Goal: Check status: Check status

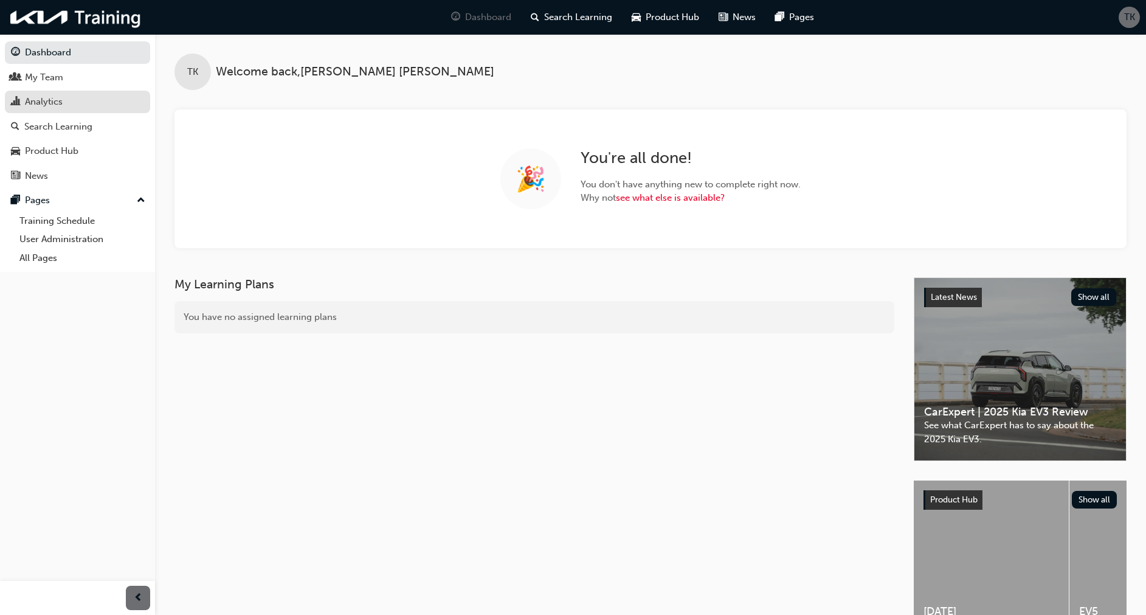
click at [33, 99] on div "Analytics" at bounding box center [44, 102] width 38 height 14
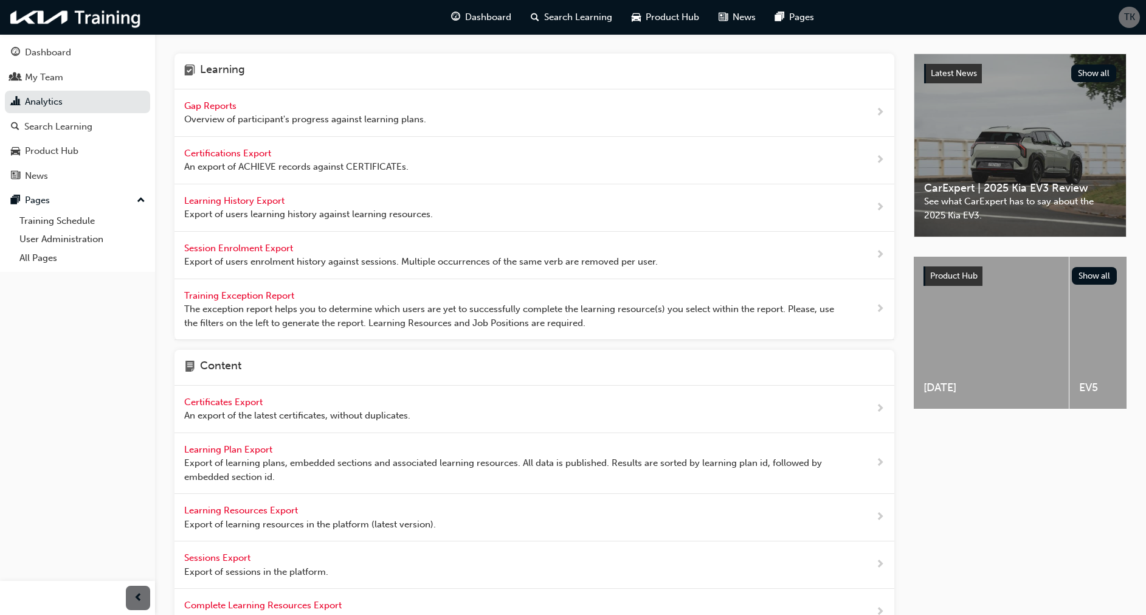
click at [190, 107] on span "Gap Reports" at bounding box center [211, 105] width 55 height 11
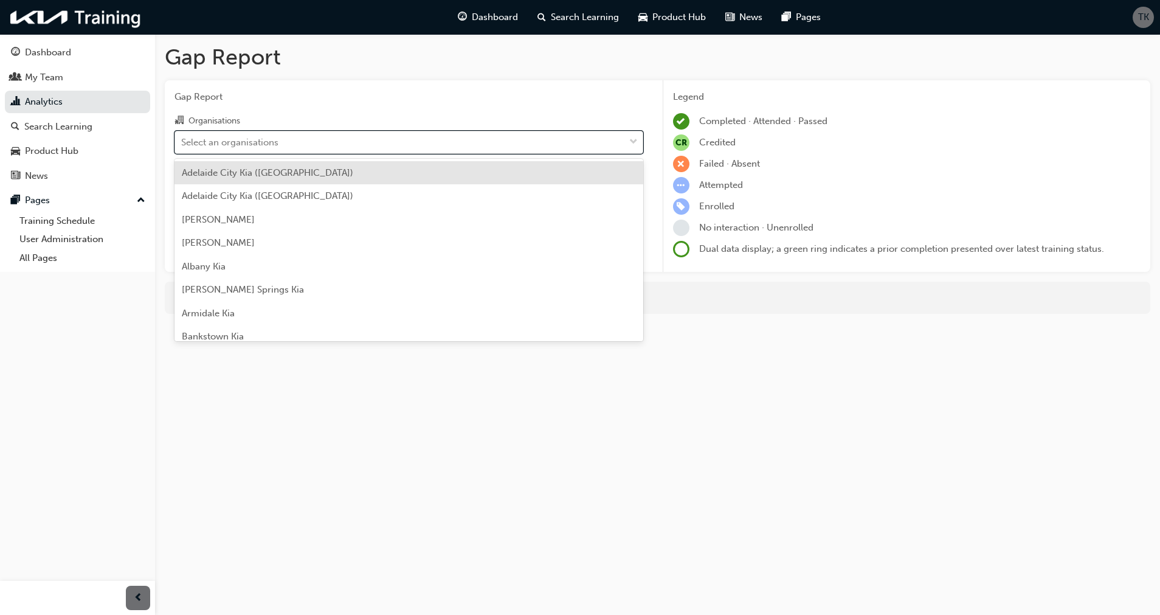
click at [360, 142] on div "Select an organisations" at bounding box center [399, 141] width 449 height 21
click at [182, 142] on input "Organisations option [GEOGRAPHIC_DATA] ([GEOGRAPHIC_DATA]) focused, 1 of 156. 1…" at bounding box center [181, 141] width 1 height 10
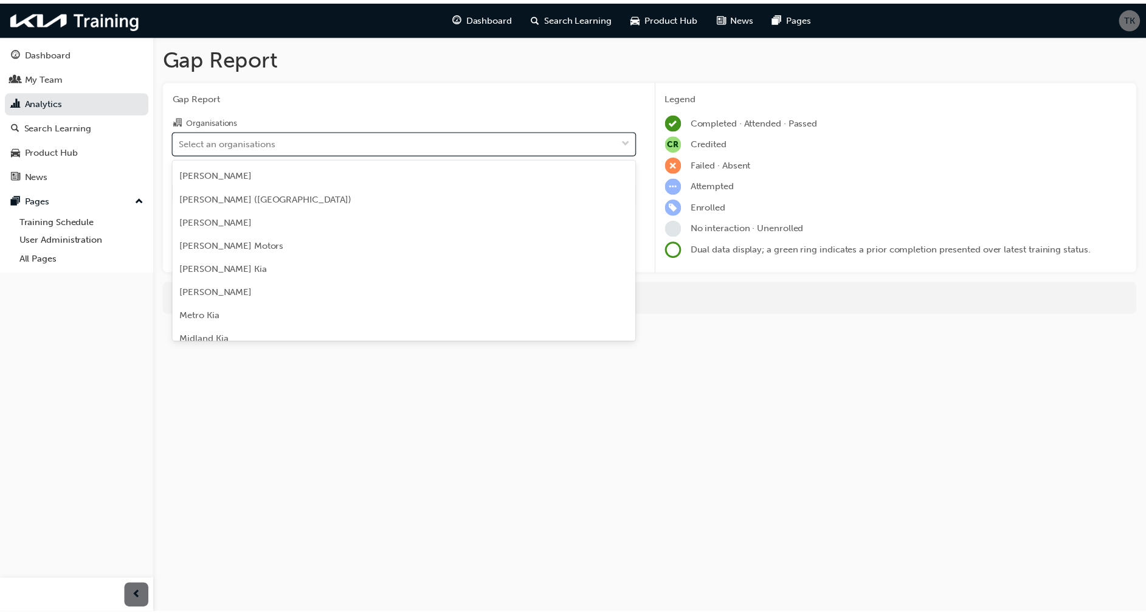
scroll to position [1882, 0]
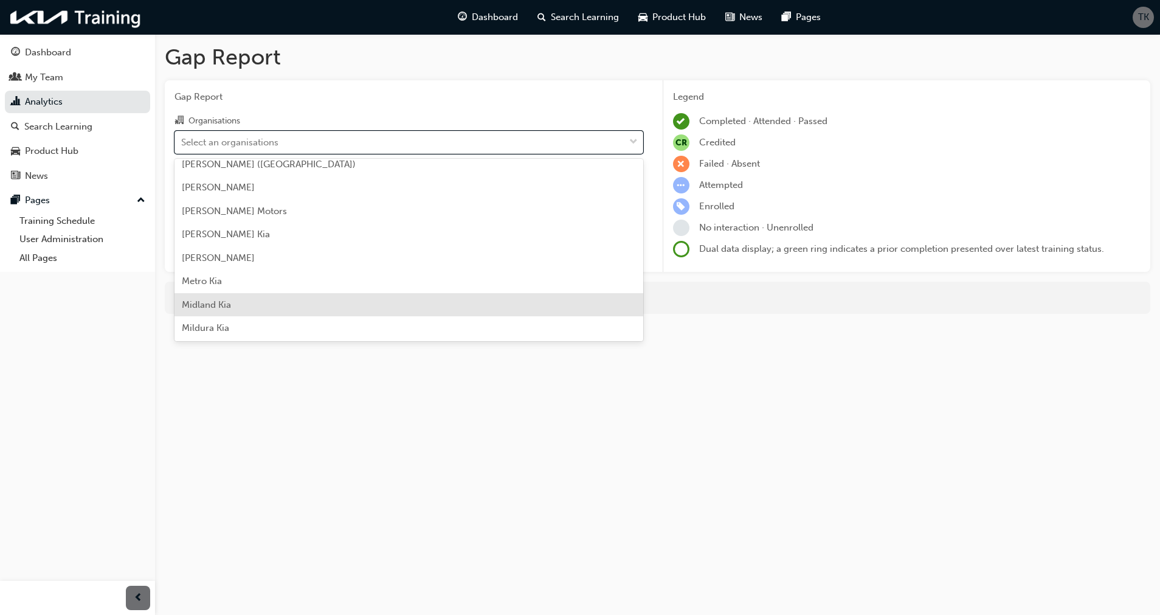
click at [234, 307] on div "Midland Kia" at bounding box center [409, 305] width 469 height 24
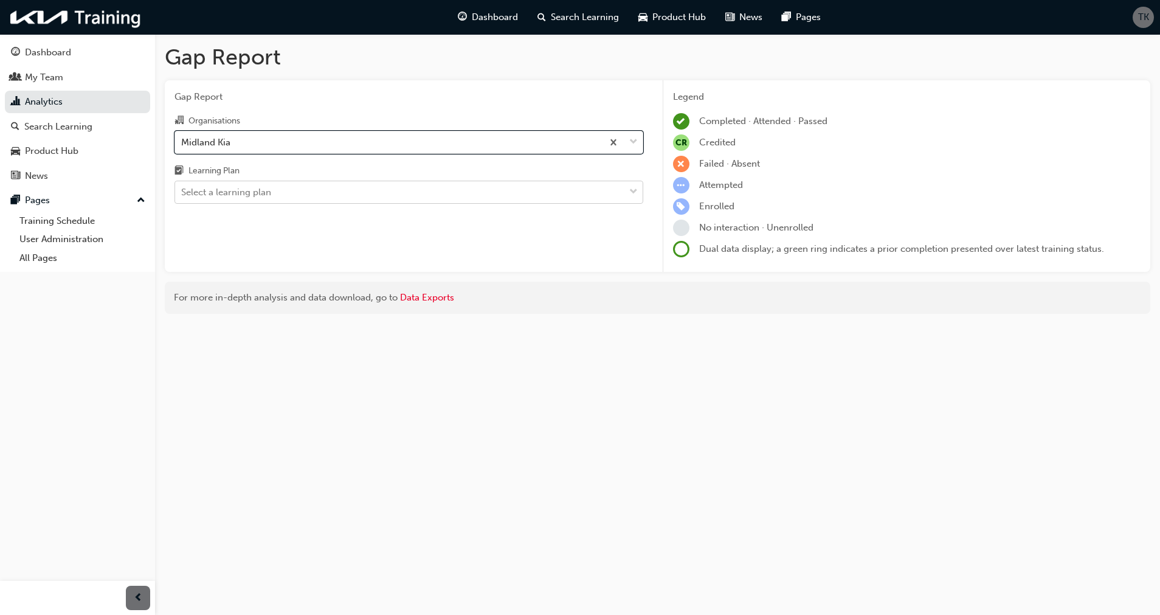
click at [231, 196] on div "Select a learning plan" at bounding box center [226, 192] width 90 height 14
click at [182, 196] on input "Learning Plan Select a learning plan" at bounding box center [181, 192] width 1 height 10
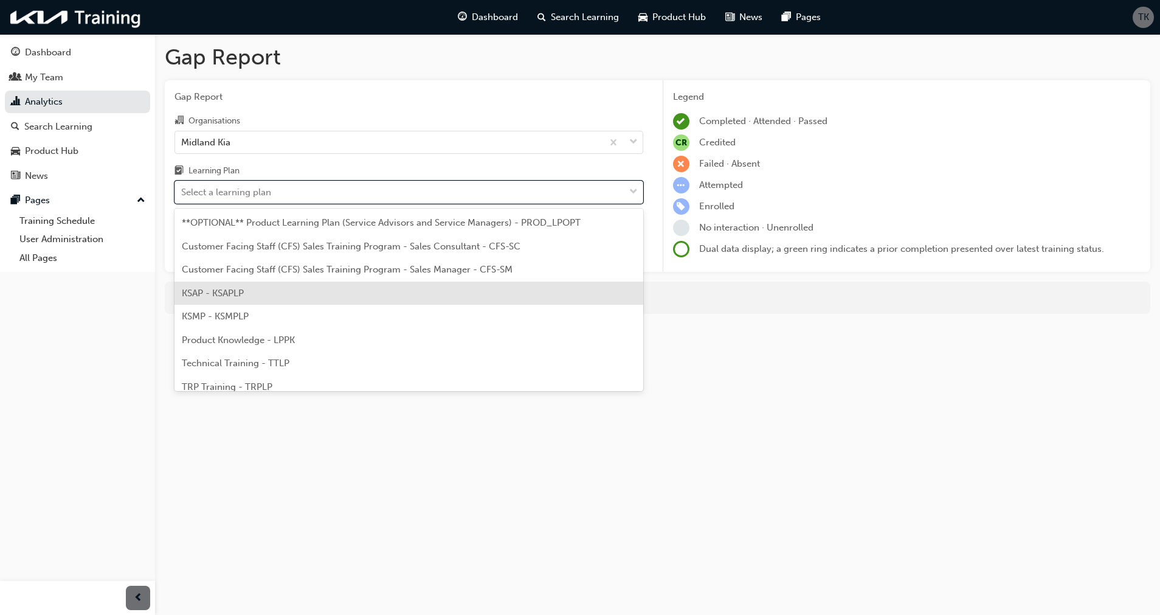
click at [206, 288] on span "KSAP - KSAPLP" at bounding box center [213, 293] width 62 height 11
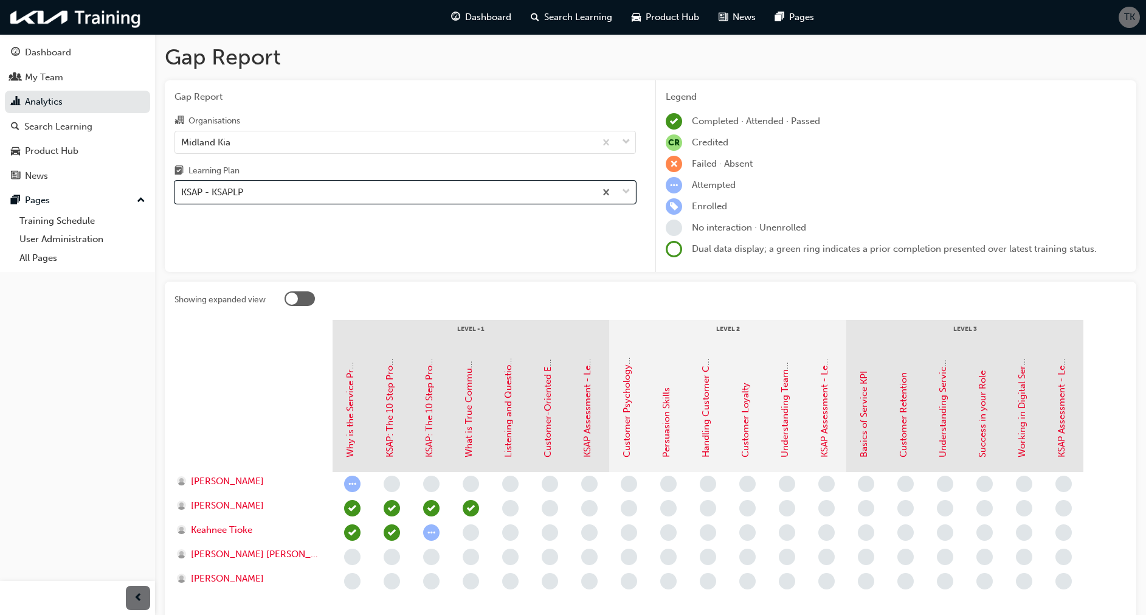
scroll to position [94, 0]
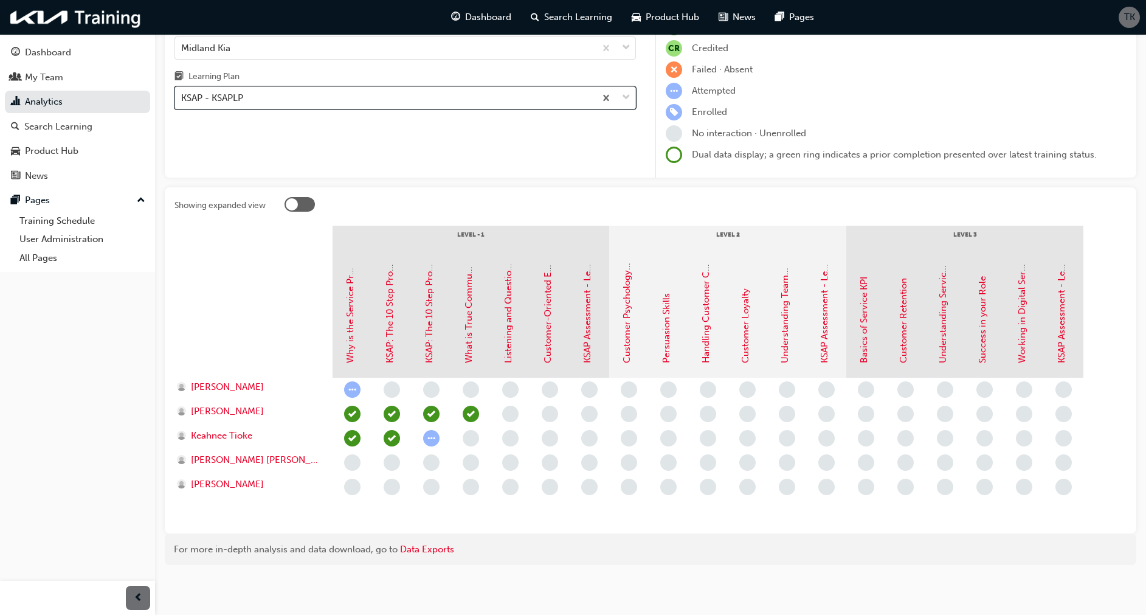
click at [372, 98] on div "KSAP - KSAPLP" at bounding box center [385, 98] width 420 height 21
click at [182, 98] on input "Learning Plan option KSAP - KSAPLP, selected. 0 results available. Select is fo…" at bounding box center [181, 97] width 1 height 10
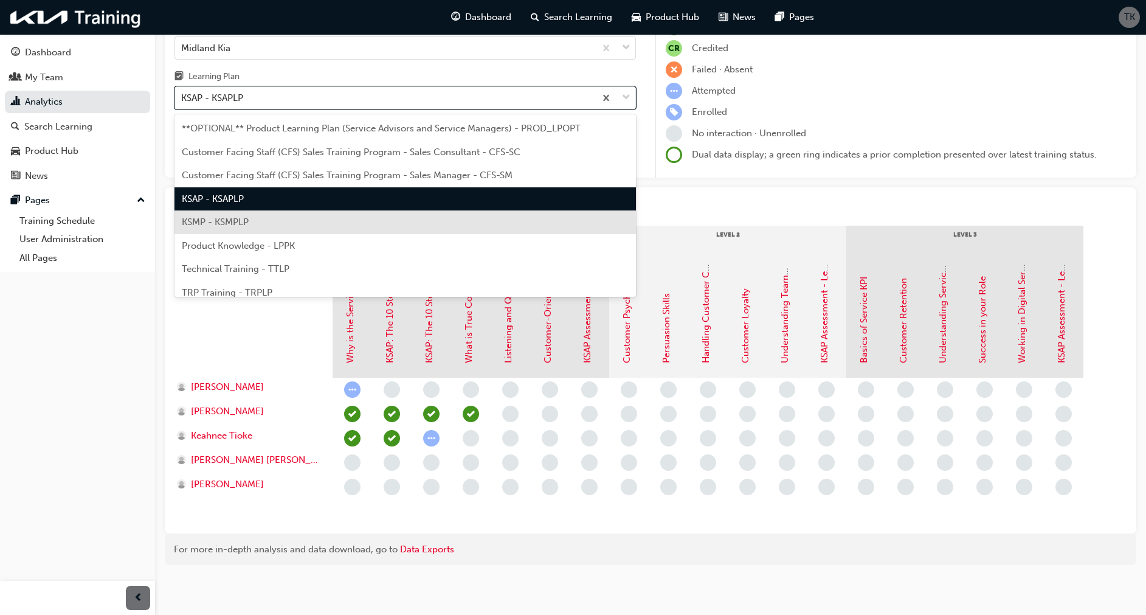
click at [285, 219] on div "KSMP - KSMPLP" at bounding box center [406, 222] width 462 height 24
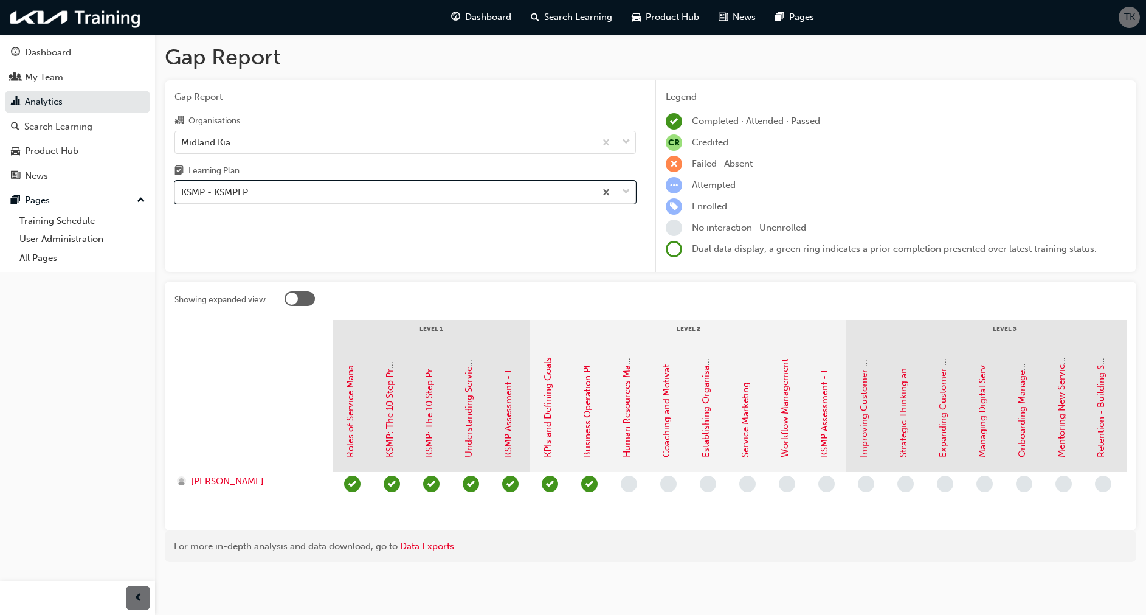
scroll to position [11, 0]
